Goal: Book appointment/travel/reservation

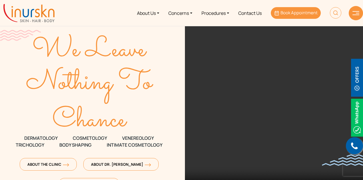
click at [286, 12] on span "Book Appointment" at bounding box center [299, 13] width 37 height 6
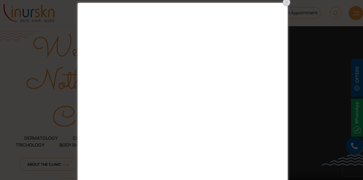
click at [289, 2] on div at bounding box center [286, 2] width 9 height 9
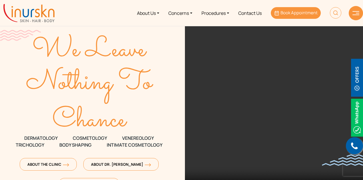
click at [284, 10] on span "Book Appointment" at bounding box center [299, 13] width 37 height 6
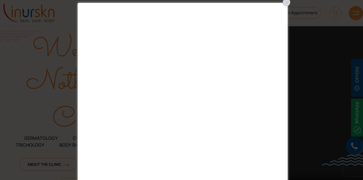
click at [287, 1] on div at bounding box center [286, 2] width 9 height 9
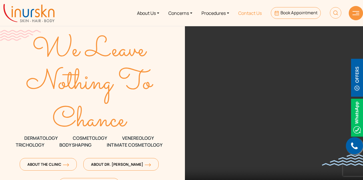
click at [255, 10] on link "Contact Us" at bounding box center [250, 12] width 33 height 21
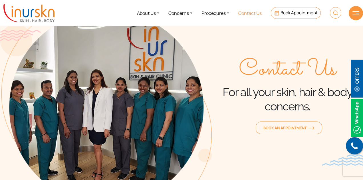
scroll to position [29, 0]
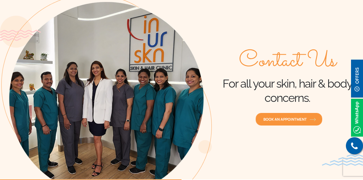
click at [284, 117] on span "Book an Appointment" at bounding box center [289, 119] width 51 height 5
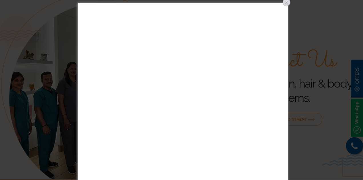
click at [285, 4] on div at bounding box center [286, 2] width 9 height 9
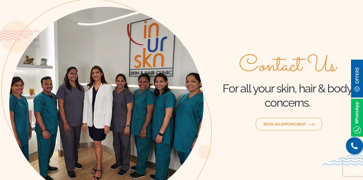
scroll to position [0, 0]
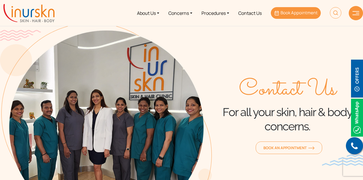
click at [290, 14] on span "Book Appointment" at bounding box center [299, 13] width 37 height 6
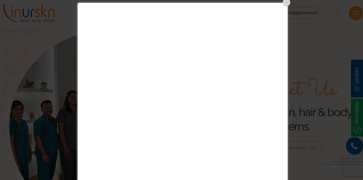
click at [288, 2] on div at bounding box center [286, 2] width 9 height 9
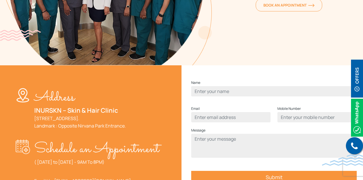
scroll to position [171, 0]
